Goal: Information Seeking & Learning: Understand process/instructions

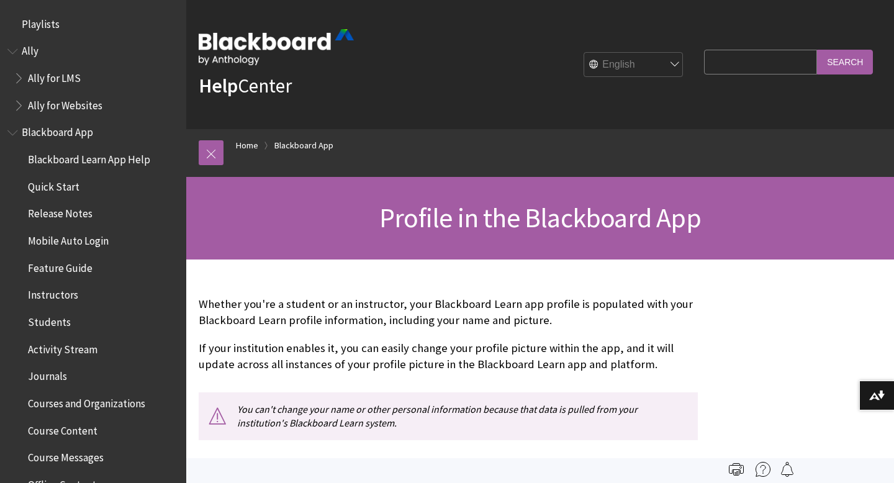
click at [255, 86] on link "Help Center" at bounding box center [245, 85] width 93 height 25
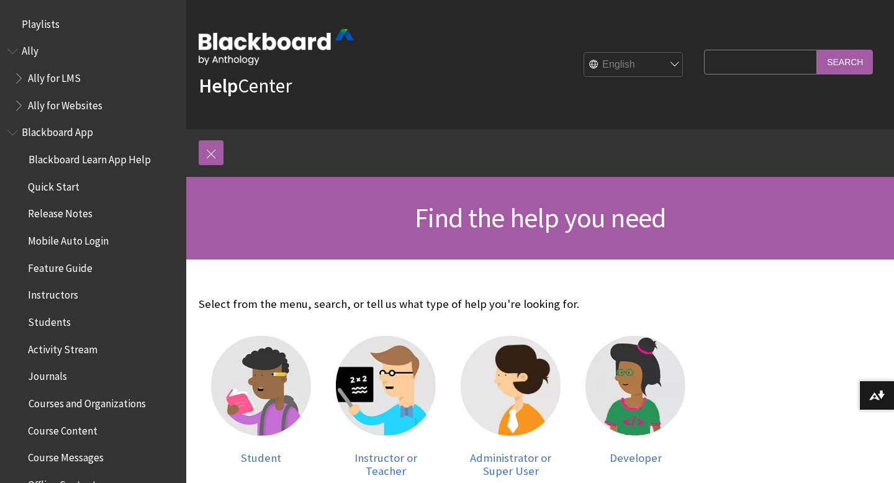
click at [218, 32] on img at bounding box center [276, 47] width 155 height 36
click at [217, 38] on img at bounding box center [276, 47] width 155 height 36
